Goal: Find contact information: Find contact information

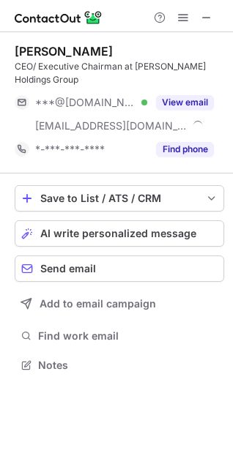
scroll to position [355, 233]
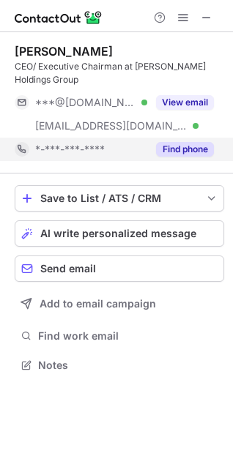
click at [183, 153] on button "Find phone" at bounding box center [185, 149] width 58 height 15
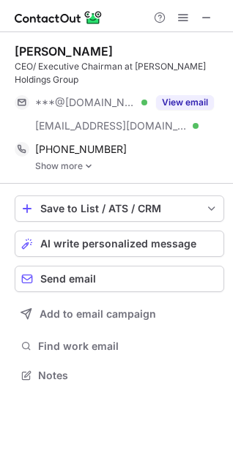
click at [93, 167] on link "Show more" at bounding box center [129, 166] width 189 height 10
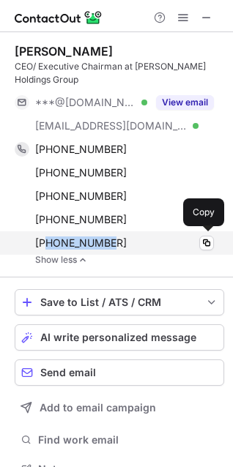
drag, startPoint x: 121, startPoint y: 244, endPoint x: 47, endPoint y: 244, distance: 73.9
click at [47, 244] on div "[PHONE_NUMBER]" at bounding box center [124, 242] width 178 height 13
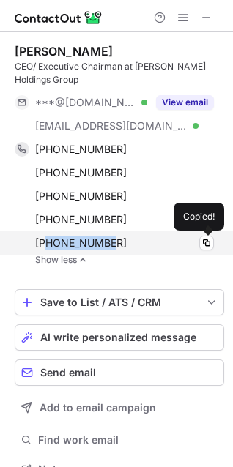
copy span "4696656721"
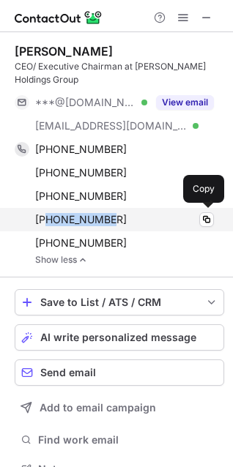
drag, startPoint x: 131, startPoint y: 214, endPoint x: 48, endPoint y: 219, distance: 82.8
click at [48, 219] on div "[PHONE_NUMBER]" at bounding box center [124, 219] width 178 height 13
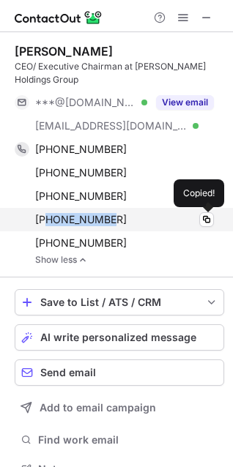
copy span "4693891690"
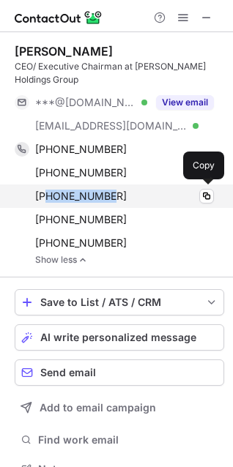
drag, startPoint x: 132, startPoint y: 193, endPoint x: 49, endPoint y: 197, distance: 83.5
click at [49, 197] on div "[PHONE_NUMBER]" at bounding box center [124, 195] width 178 height 13
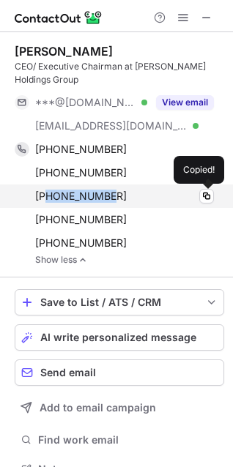
copy span "3604227519"
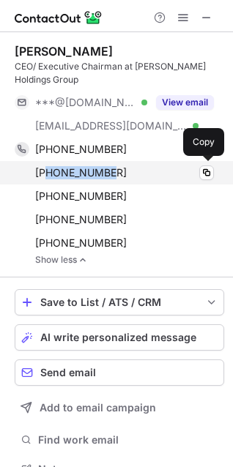
drag, startPoint x: 145, startPoint y: 174, endPoint x: 48, endPoint y: 167, distance: 96.8
click at [48, 167] on div "[PHONE_NUMBER]" at bounding box center [124, 172] width 178 height 13
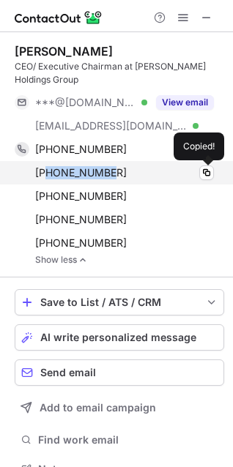
copy span "3614567850"
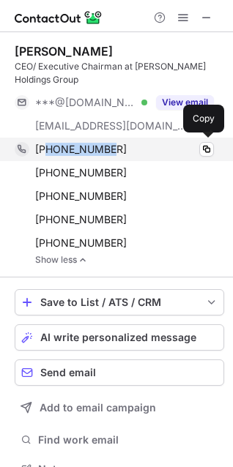
drag, startPoint x: 110, startPoint y: 140, endPoint x: 46, endPoint y: 149, distance: 64.9
click at [46, 149] on div "[PHONE_NUMBER] Copy" at bounding box center [114, 148] width 199 height 23
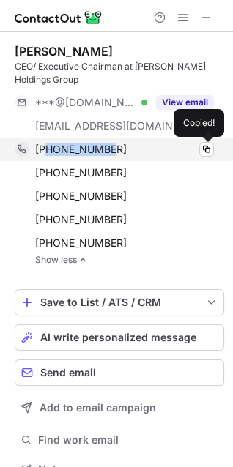
copy span "8163090197"
